Goal: Transaction & Acquisition: Purchase product/service

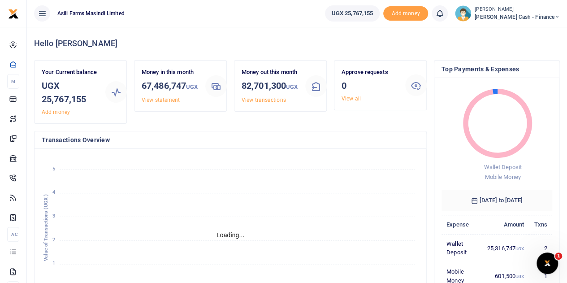
scroll to position [7, 7]
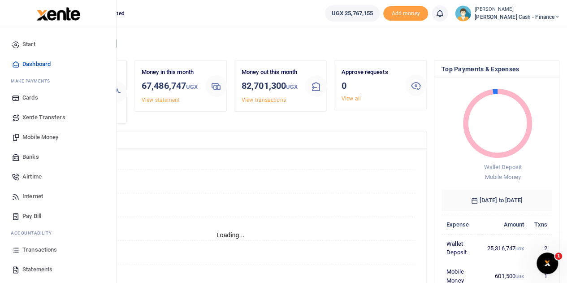
click at [25, 268] on span "Statements" at bounding box center [37, 269] width 30 height 9
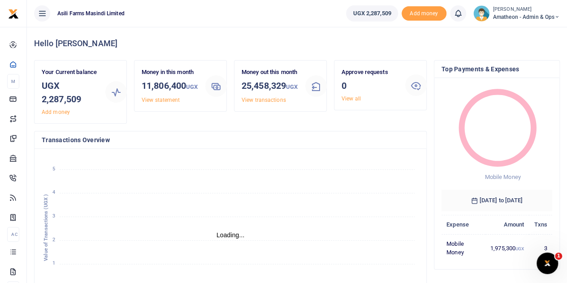
scroll to position [7, 7]
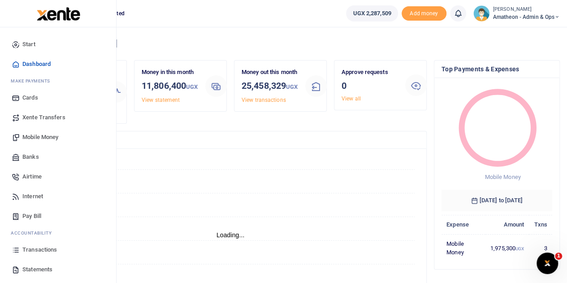
click at [33, 137] on span "Mobile Money" at bounding box center [40, 137] width 36 height 9
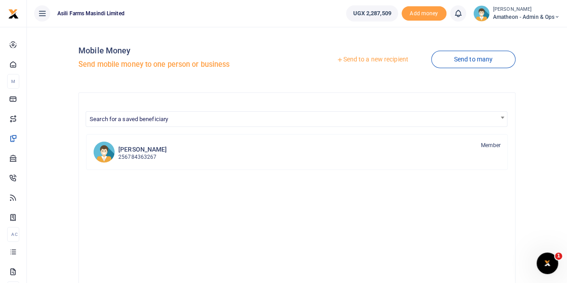
click at [364, 59] on link "Send to a new recipient" at bounding box center [372, 60] width 117 height 16
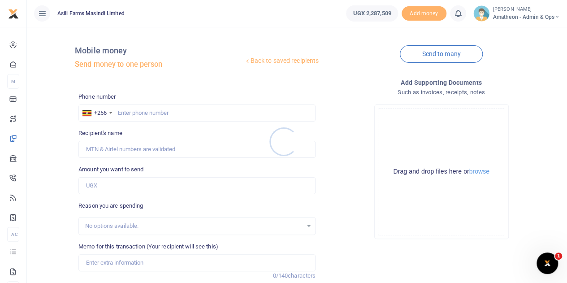
click at [482, 172] on div at bounding box center [283, 141] width 567 height 283
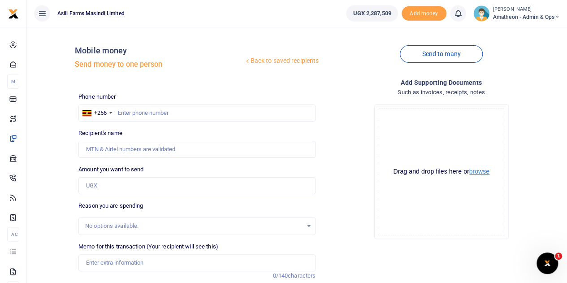
click at [482, 172] on button "browse" at bounding box center [479, 171] width 20 height 7
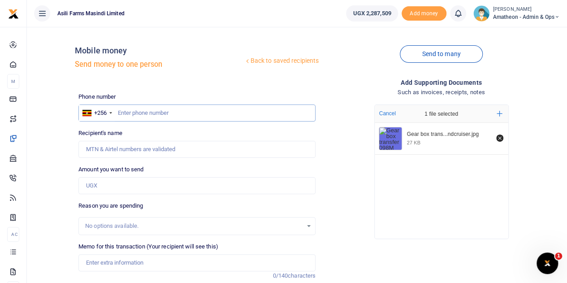
click at [144, 112] on input "text" at bounding box center [196, 112] width 237 height 17
click at [157, 113] on input "text" at bounding box center [196, 112] width 237 height 17
paste input "786322686"
type input "786322686"
type input "[PERSON_NAME]"
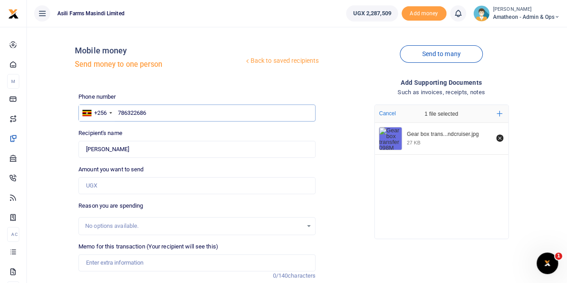
type input "786322686"
click at [104, 186] on input "Amount you want to send" at bounding box center [196, 185] width 237 height 17
type input "500,000"
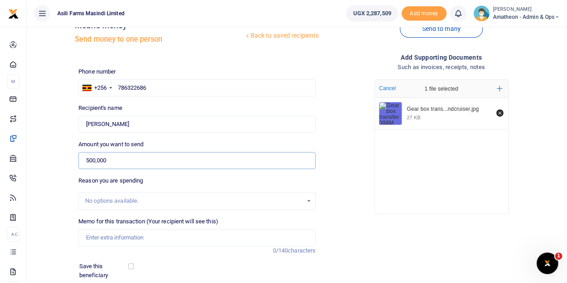
scroll to position [45, 0]
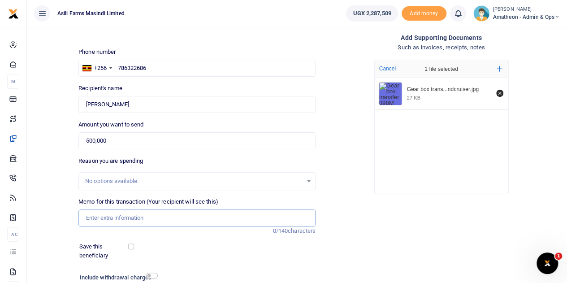
click at [129, 218] on input "Memo for this transaction (Your recipient will see this)" at bounding box center [196, 217] width 237 height 17
click at [135, 218] on input "Memo for this transaction (Your recipient will see this)" at bounding box center [196, 217] width 237 height 17
click at [174, 217] on input "Gear box transfer and repair for 089M Landcruiser" at bounding box center [196, 217] width 237 height 17
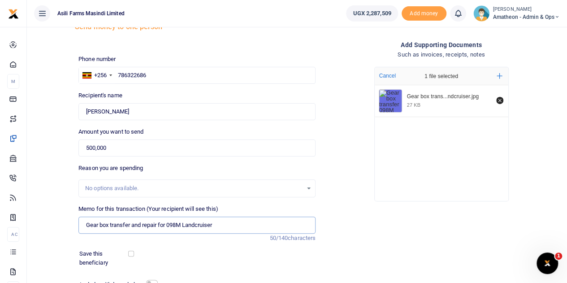
scroll to position [23, 0]
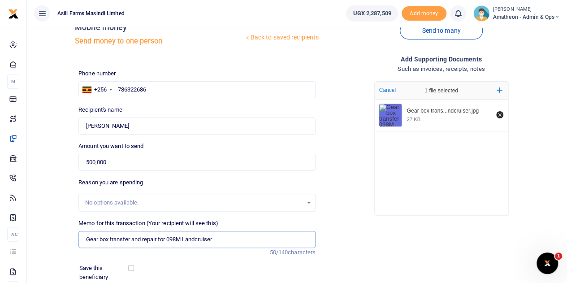
type input "Gear box transfer and repair for 098M Landcruiser"
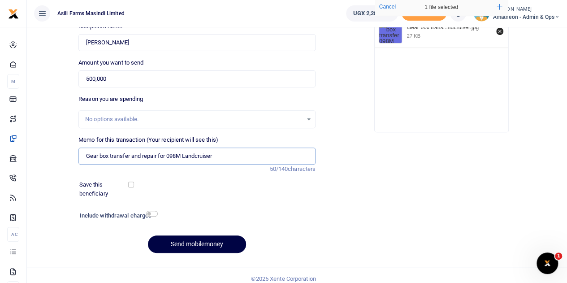
scroll to position [113, 0]
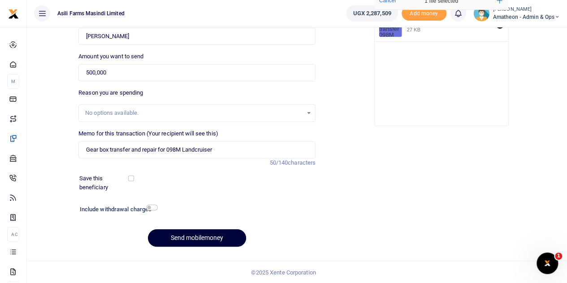
click at [179, 237] on button "Send mobilemoney" at bounding box center [197, 237] width 98 height 17
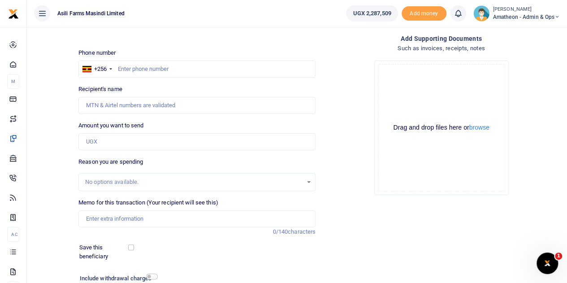
scroll to position [23, 0]
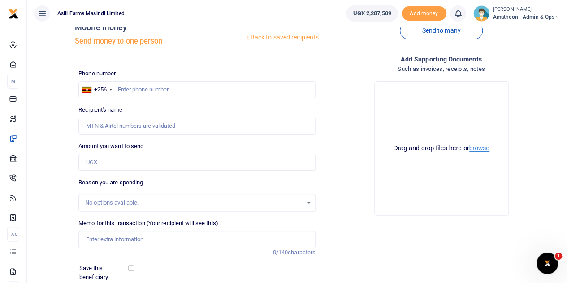
click at [482, 148] on button "browse" at bounding box center [479, 148] width 20 height 7
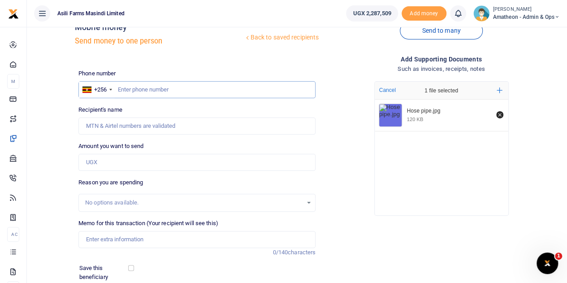
click at [161, 87] on input "text" at bounding box center [196, 89] width 237 height 17
click at [141, 89] on input "text" at bounding box center [196, 89] width 237 height 17
click at [126, 165] on input "Amount you want to send" at bounding box center [196, 162] width 237 height 17
type input "800,000"
click at [116, 241] on input "Memo for this transaction (Your recipient will see this)" at bounding box center [196, 239] width 237 height 17
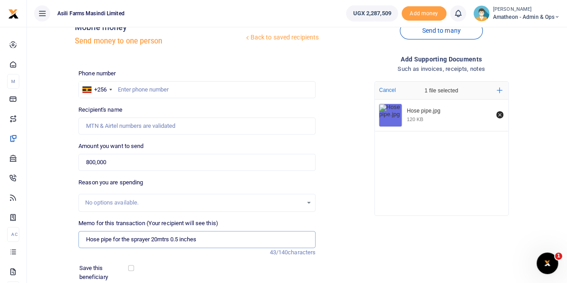
type input "Hose pipe for the sprayer 20mtrs 0.5 inches"
click at [147, 91] on input "text" at bounding box center [196, 89] width 237 height 17
type input "755008728"
type input "[PERSON_NAME]"
click at [249, 158] on input "800,000" at bounding box center [196, 162] width 237 height 17
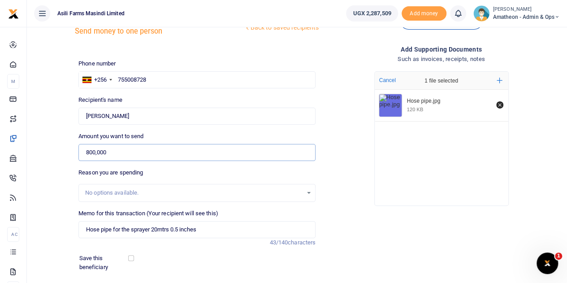
scroll to position [113, 0]
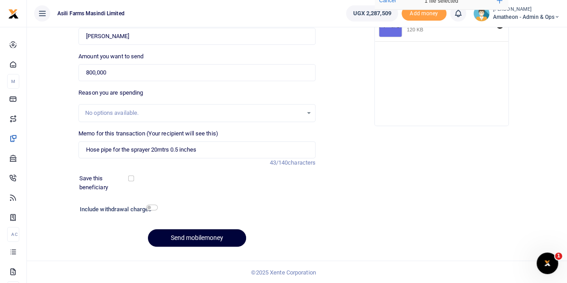
click at [193, 235] on button "Send mobilemoney" at bounding box center [197, 237] width 98 height 17
click at [178, 149] on input "Hose pipe for the sprayer 20mtrs 0.5 inches" at bounding box center [196, 149] width 237 height 17
click at [180, 148] on input "Hose pipe for the sprayer 20mtrs 0.5 inches" at bounding box center [196, 149] width 237 height 17
click at [198, 234] on button "Send mobilemoney" at bounding box center [197, 237] width 98 height 17
click at [180, 148] on input "Hose pipe for the sprayer 20mtrs 1/2 inches" at bounding box center [196, 149] width 237 height 17
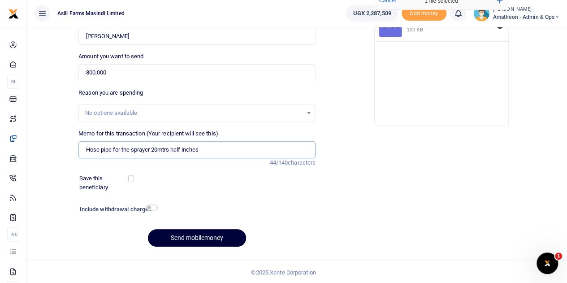
type input "Hose pipe for the sprayer 20mtrs half inches"
click at [202, 235] on button "Send mobilemoney" at bounding box center [197, 237] width 98 height 17
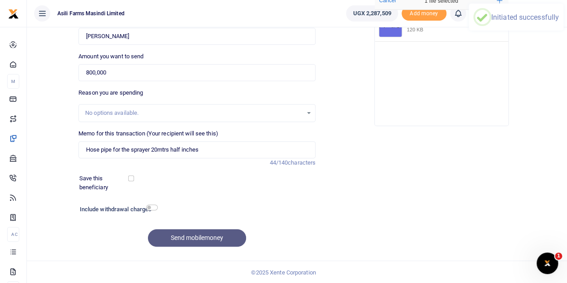
scroll to position [23, 0]
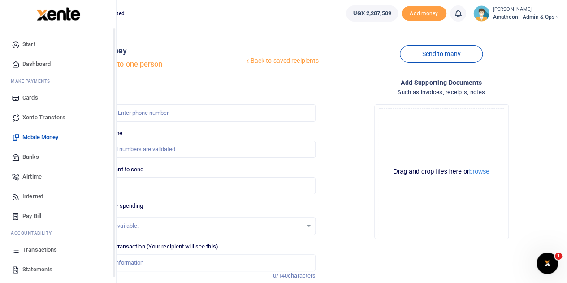
click at [39, 248] on span "Transactions" at bounding box center [39, 249] width 35 height 9
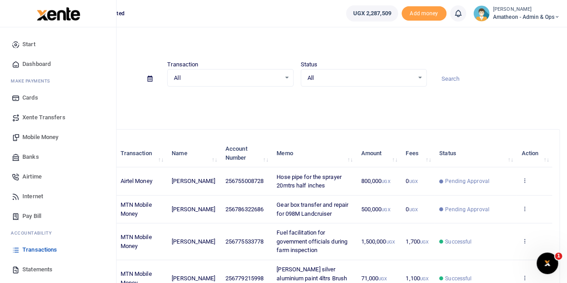
click at [30, 269] on span "Statements" at bounding box center [37, 269] width 30 height 9
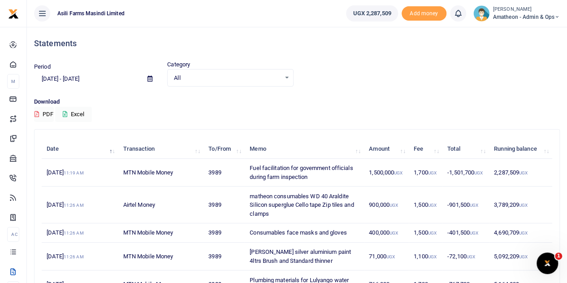
click at [148, 77] on icon at bounding box center [150, 79] width 5 height 6
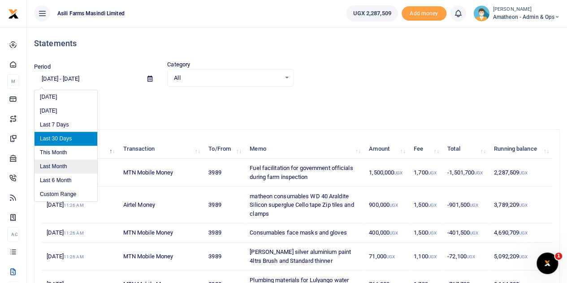
click at [56, 165] on li "Last Month" at bounding box center [66, 167] width 63 height 14
type input "[DATE] - [DATE]"
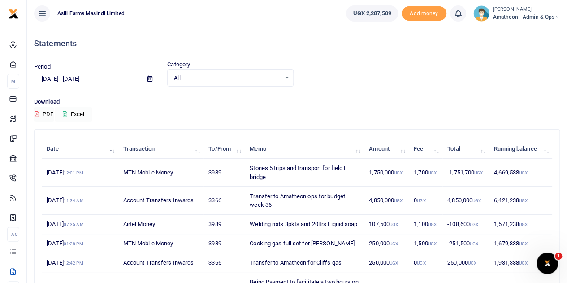
click at [67, 112] on icon at bounding box center [65, 114] width 4 height 6
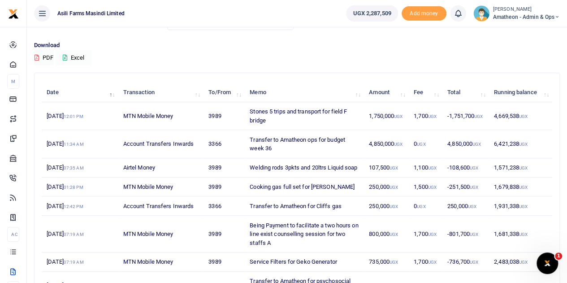
scroll to position [196, 0]
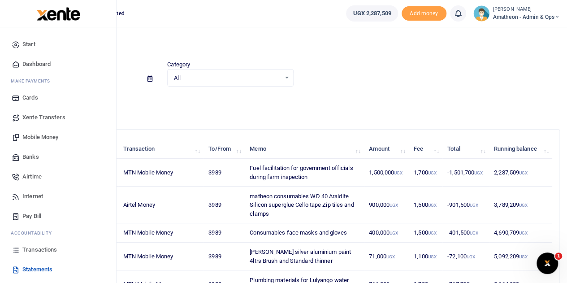
click at [33, 250] on span "Transactions" at bounding box center [39, 249] width 35 height 9
